Goal: Task Accomplishment & Management: Manage account settings

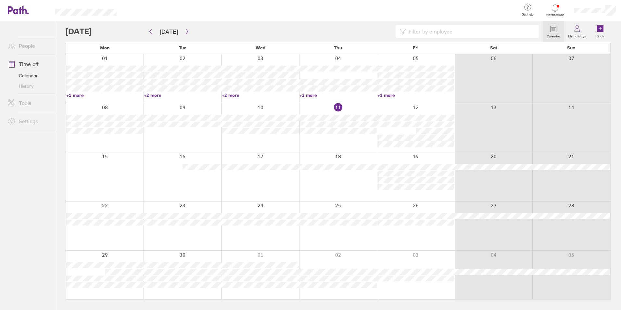
click at [35, 76] on link "Calendar" at bounding box center [29, 76] width 52 height 10
click at [186, 33] on icon "button" at bounding box center [187, 31] width 2 height 5
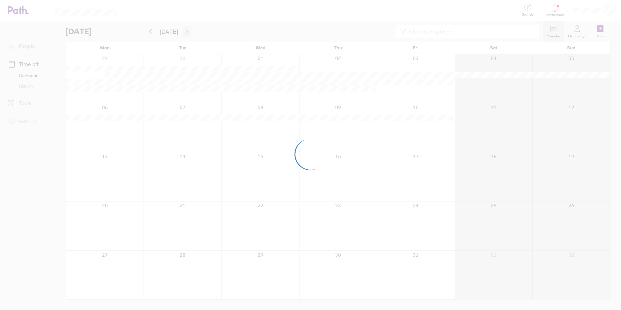
click at [185, 33] on div at bounding box center [310, 155] width 621 height 310
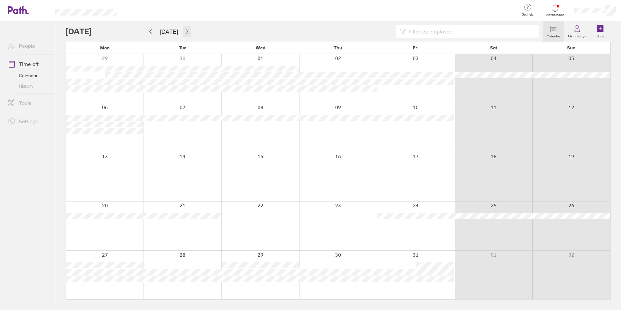
click at [186, 33] on icon "button" at bounding box center [187, 31] width 2 height 5
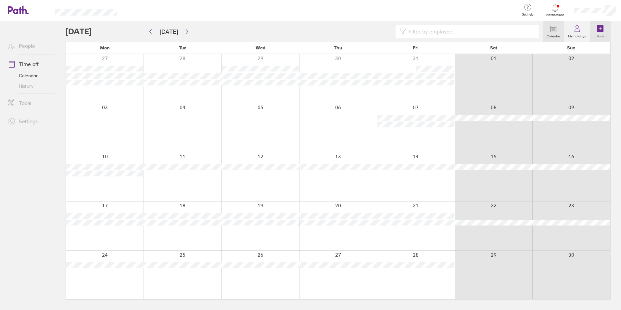
click at [601, 28] on icon at bounding box center [600, 28] width 7 height 7
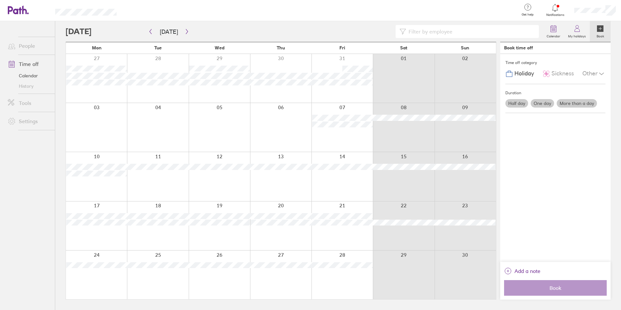
click at [577, 104] on label "More than a day" at bounding box center [577, 103] width 40 height 8
click at [0, 0] on input "More than a day" at bounding box center [0, 0] width 0 height 0
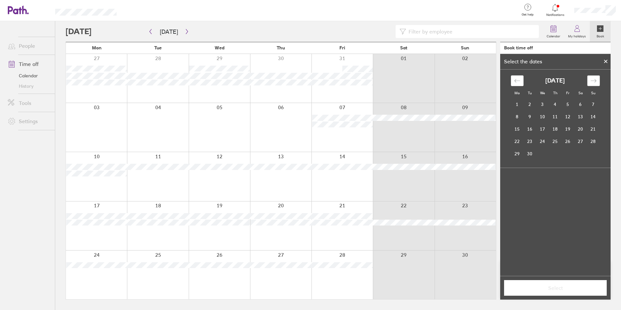
click at [593, 80] on icon "Move forward to switch to the next month." at bounding box center [594, 81] width 6 height 6
click at [594, 79] on icon "Move forward to switch to the next month." at bounding box center [594, 81] width 6 height 6
click at [557, 143] on td "20" at bounding box center [555, 141] width 13 height 12
click at [568, 141] on td "21" at bounding box center [568, 141] width 13 height 12
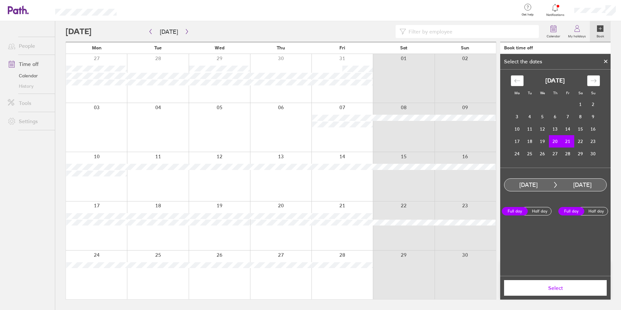
click at [572, 290] on span "Select" at bounding box center [556, 288] width 94 height 6
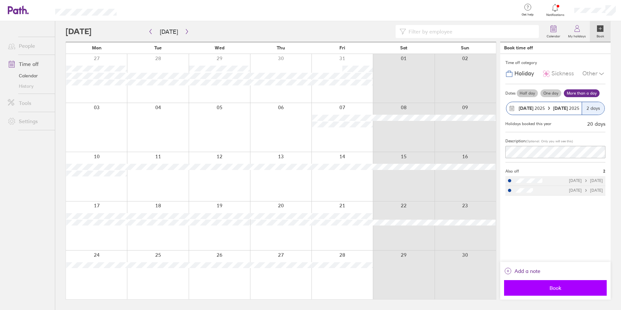
click at [558, 290] on span "Book" at bounding box center [556, 288] width 94 height 6
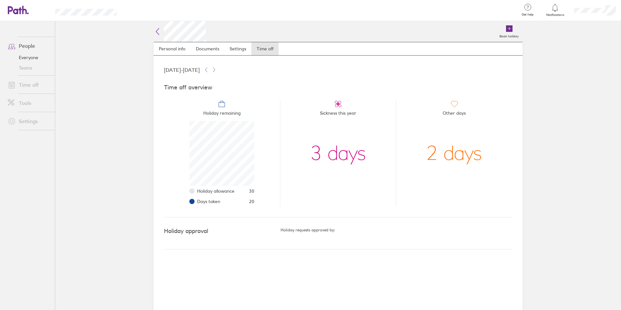
scroll to position [65, 65]
click at [24, 87] on link "Time off" at bounding box center [29, 84] width 52 height 13
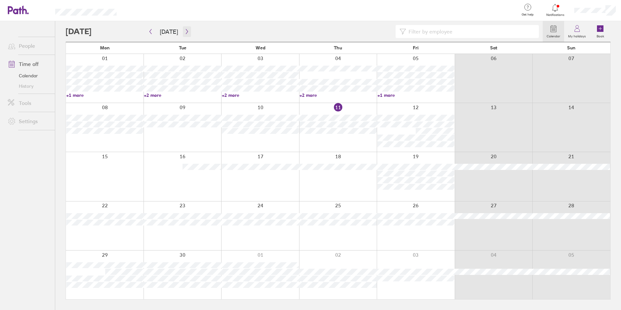
click at [186, 30] on icon "button" at bounding box center [187, 31] width 5 height 5
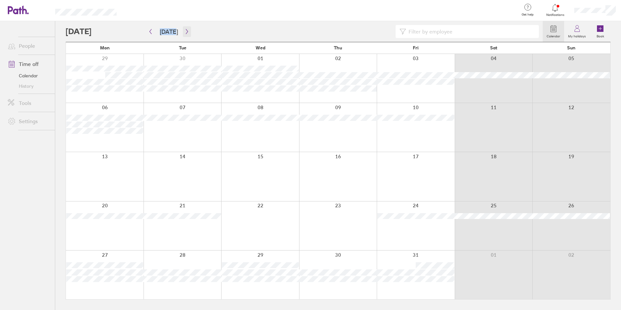
click at [185, 32] on icon "button" at bounding box center [187, 31] width 5 height 5
